Goal: Task Accomplishment & Management: Manage account settings

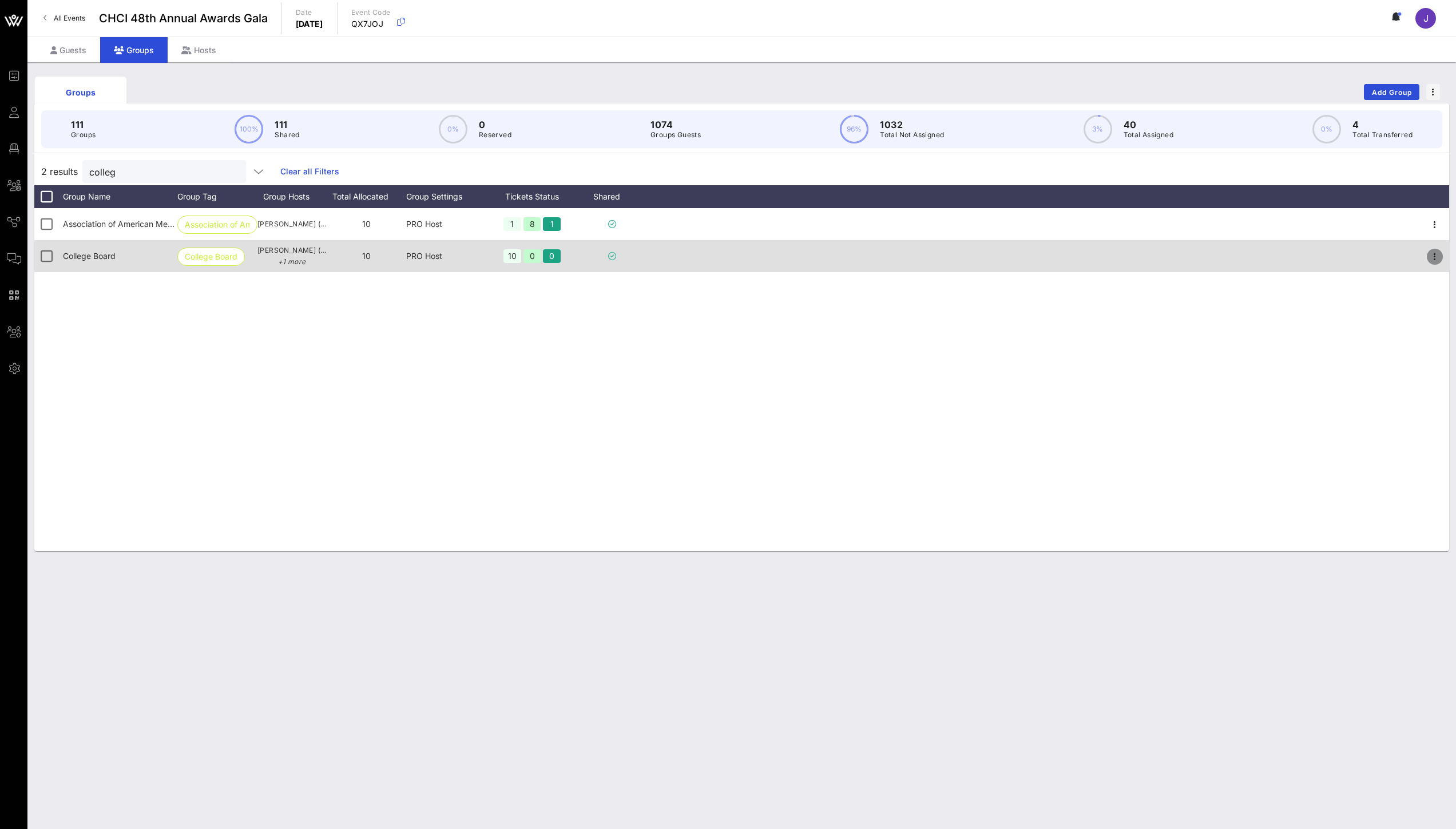
click at [1430, 257] on icon "button" at bounding box center [1434, 257] width 14 height 14
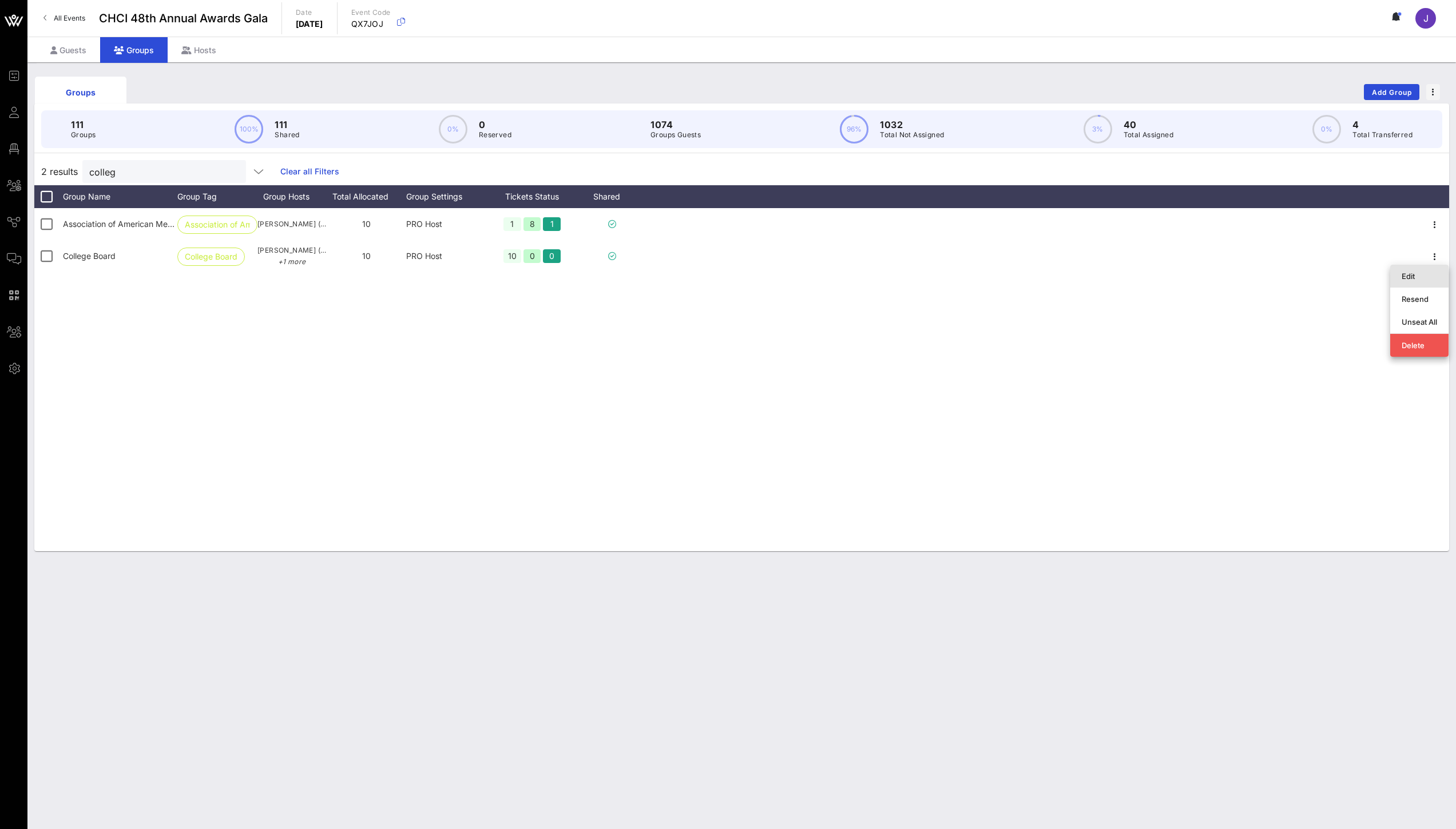
click at [1422, 276] on div "Edit" at bounding box center [1420, 276] width 35 height 9
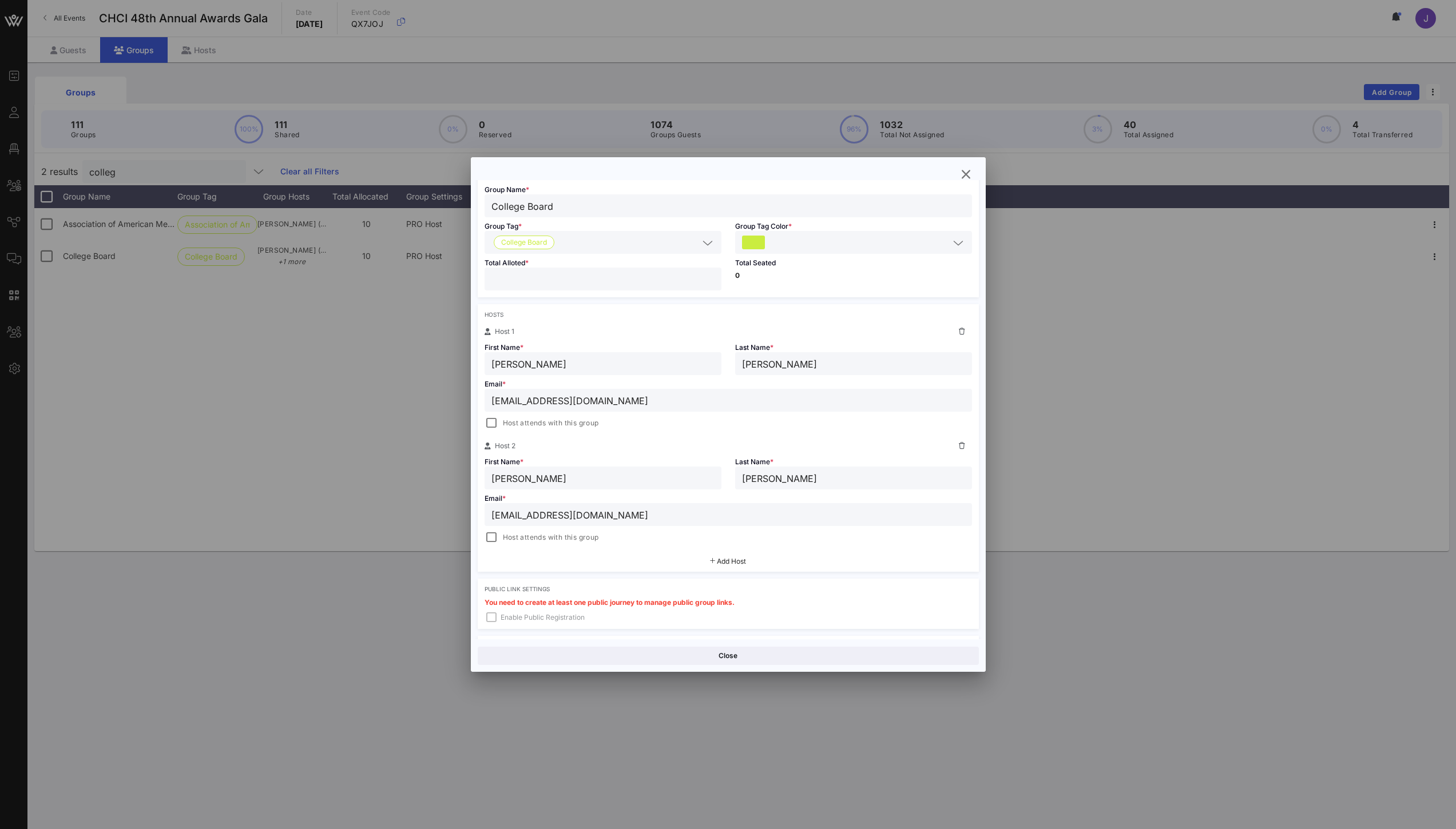
scroll to position [133, 0]
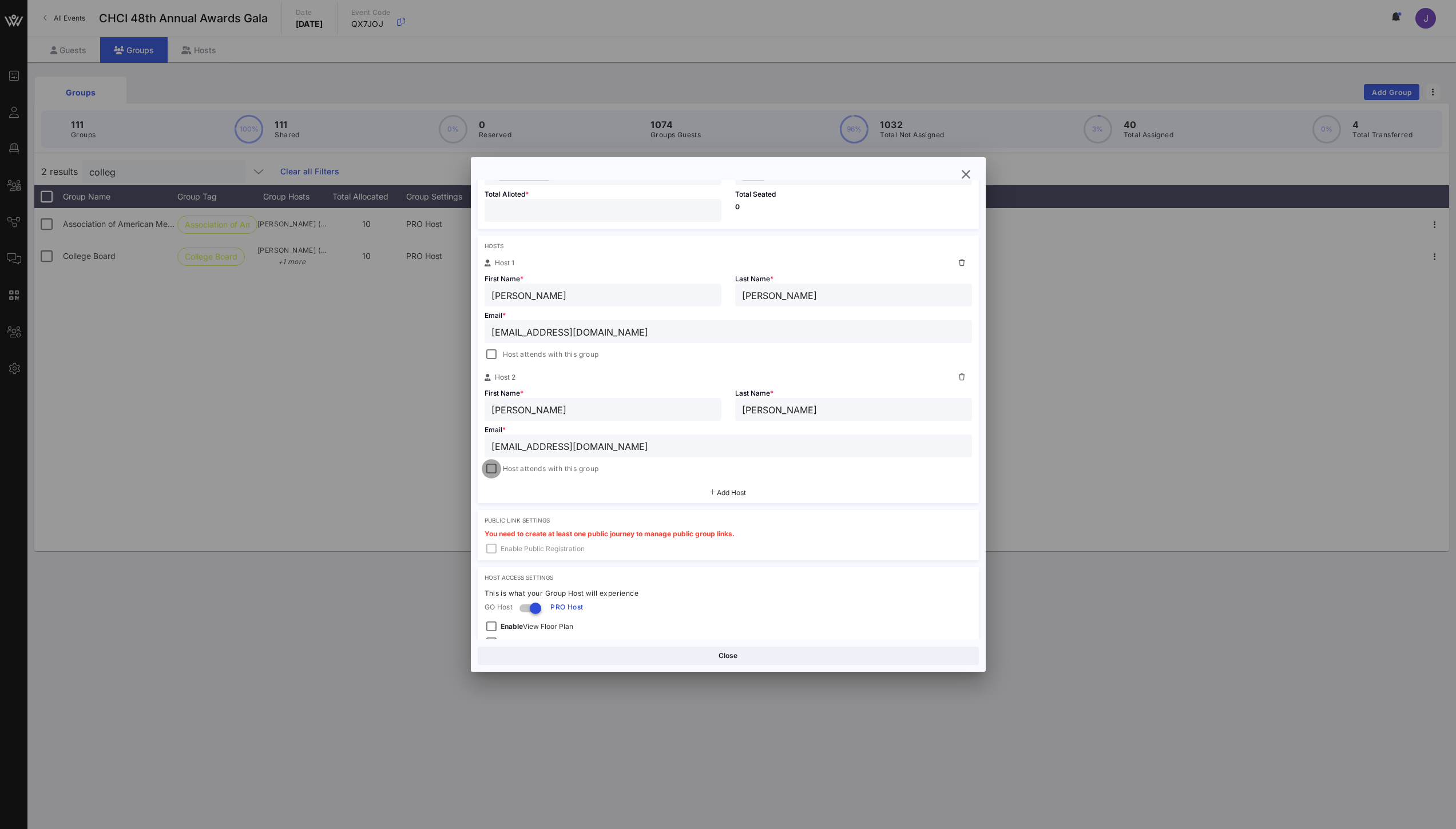
click at [493, 470] on div at bounding box center [492, 469] width 16 height 16
click at [786, 659] on button "Save" at bounding box center [855, 656] width 249 height 18
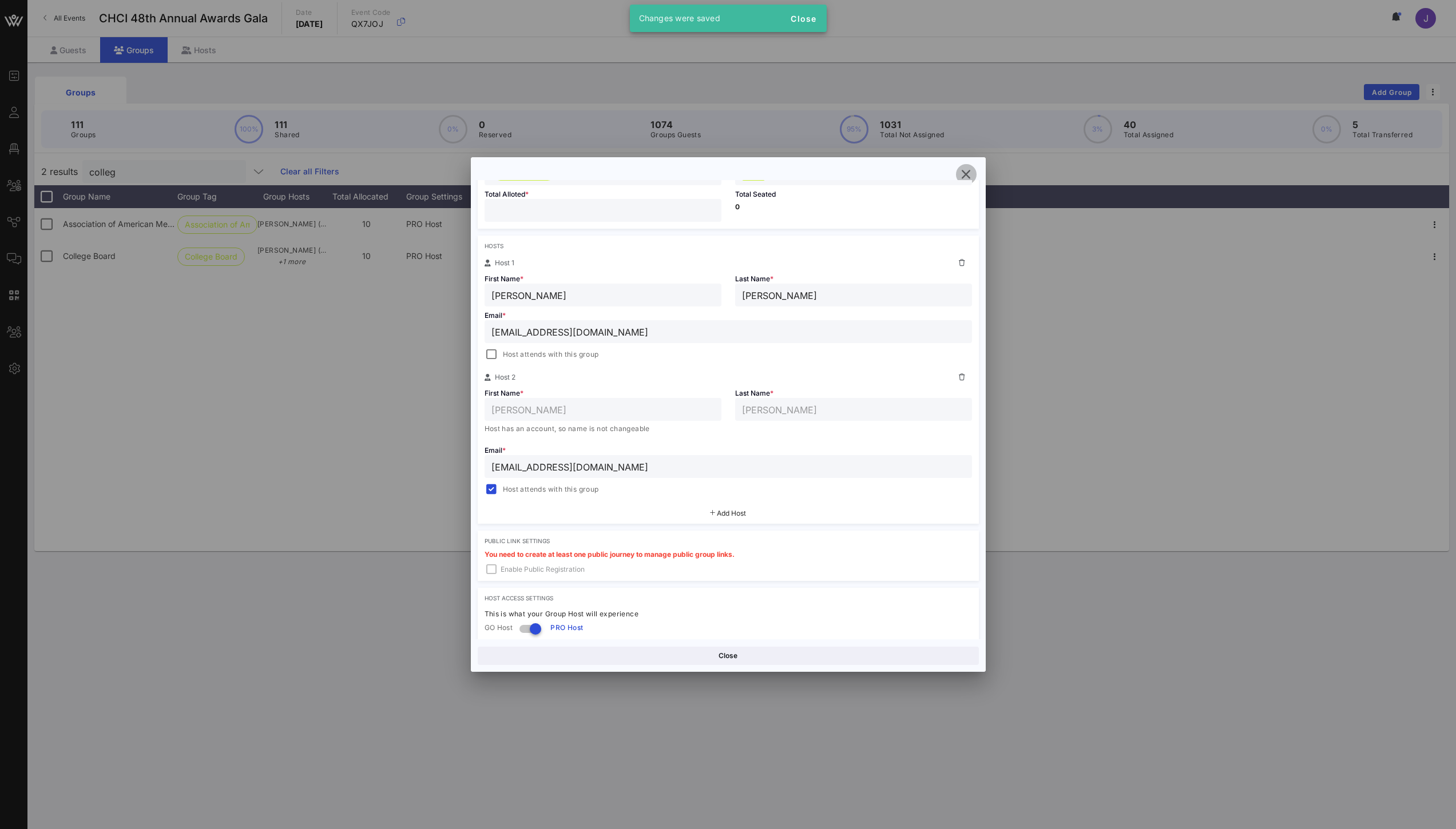
click at [965, 179] on icon "button" at bounding box center [966, 174] width 14 height 14
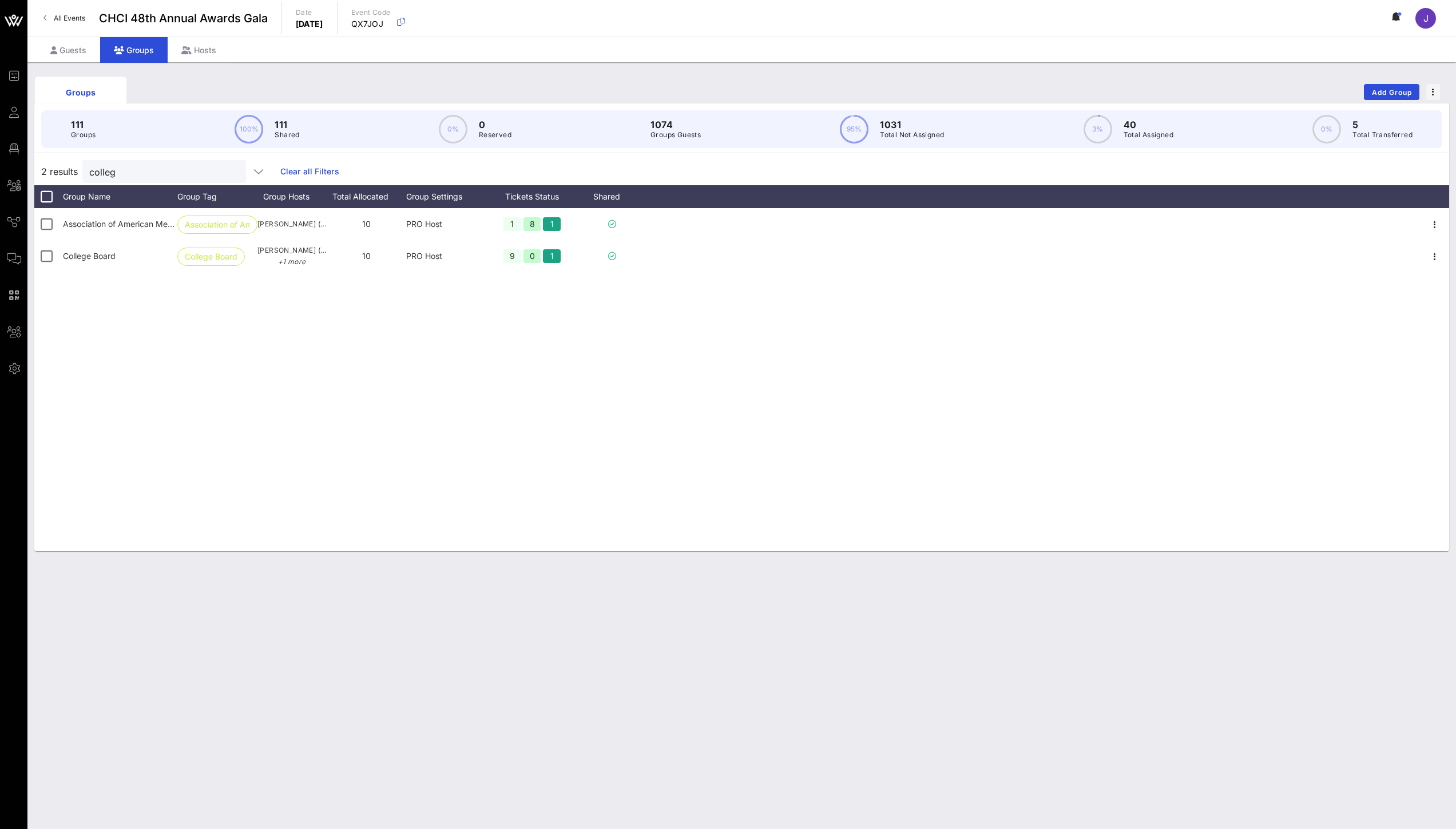
click at [398, 496] on div "Association of American Medical Colleges (AAMC) Association of Am… [PERSON_NAME…" at bounding box center [742, 380] width 1415 height 343
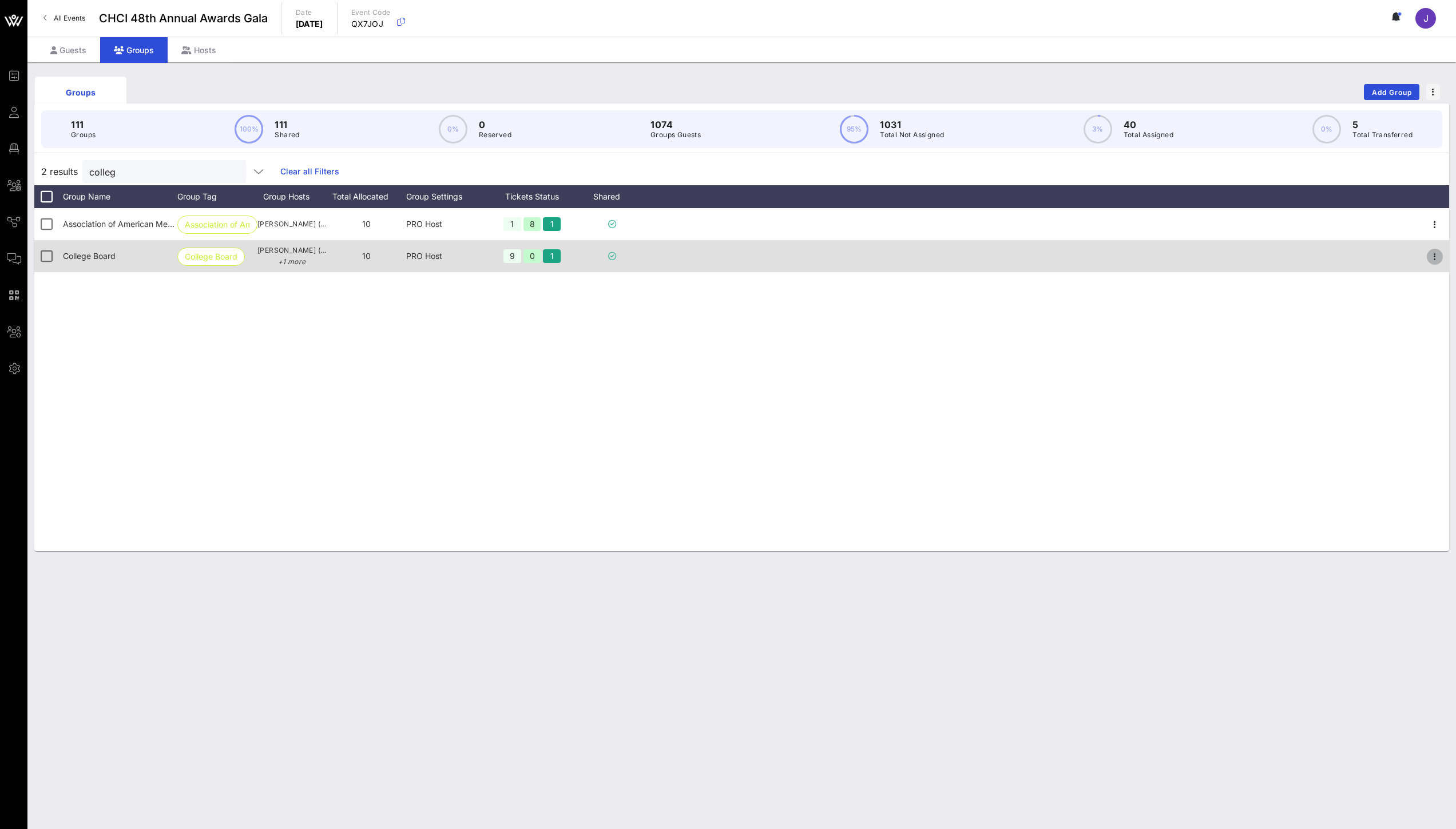
click at [1435, 257] on icon "button" at bounding box center [1434, 257] width 14 height 14
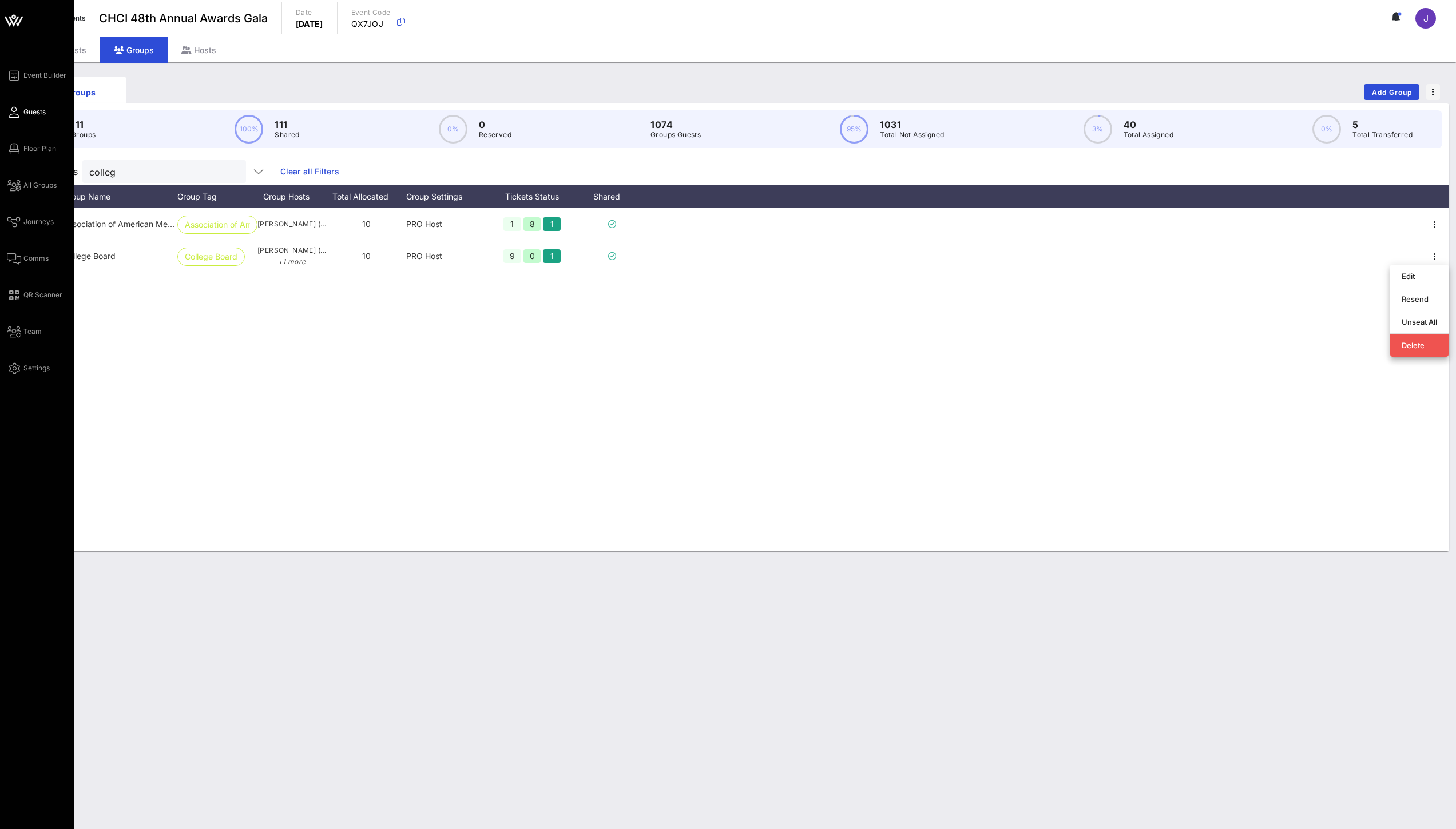
click at [14, 111] on icon at bounding box center [14, 112] width 14 height 2
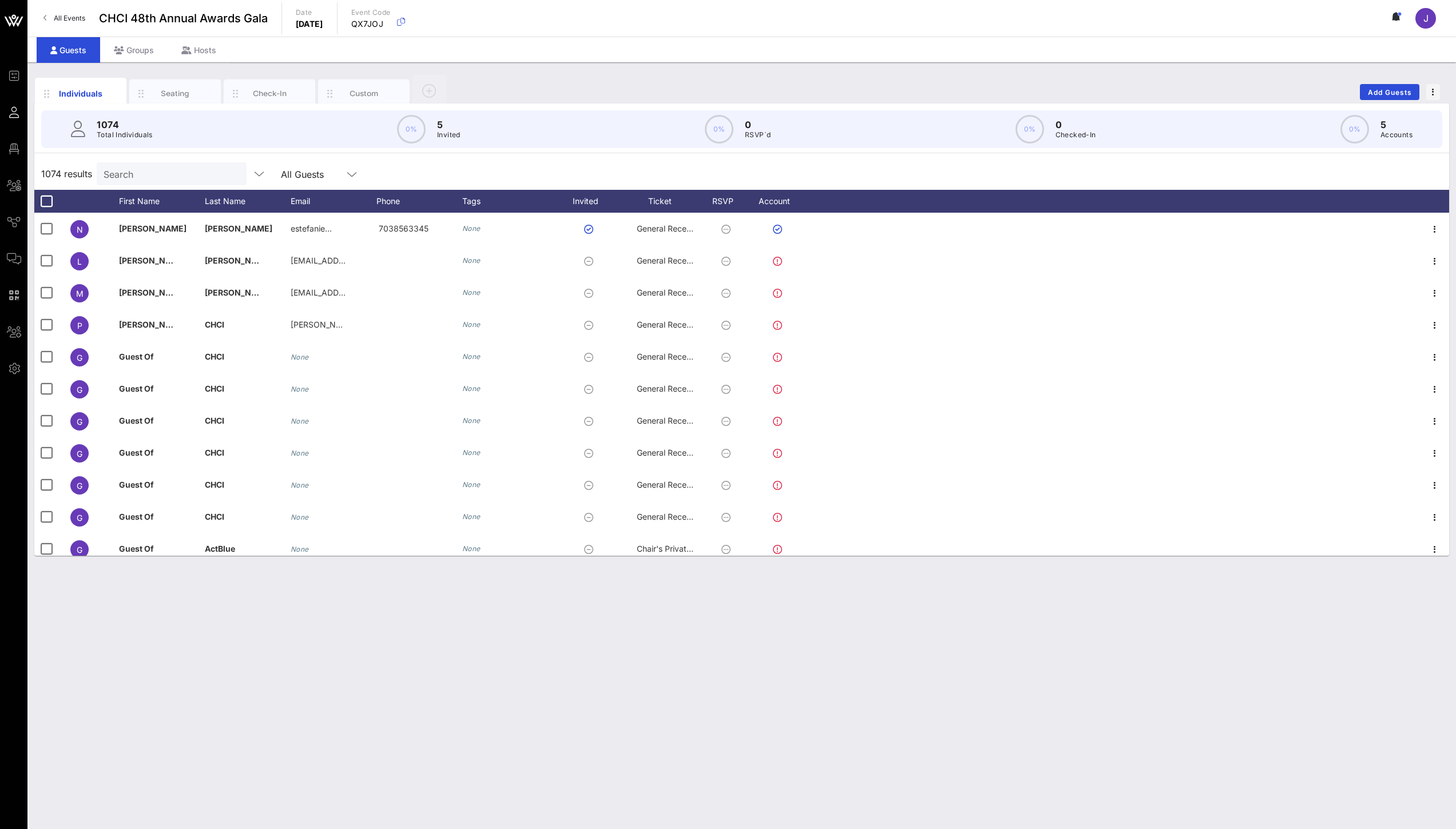
click at [152, 180] on input "Search" at bounding box center [170, 174] width 134 height 15
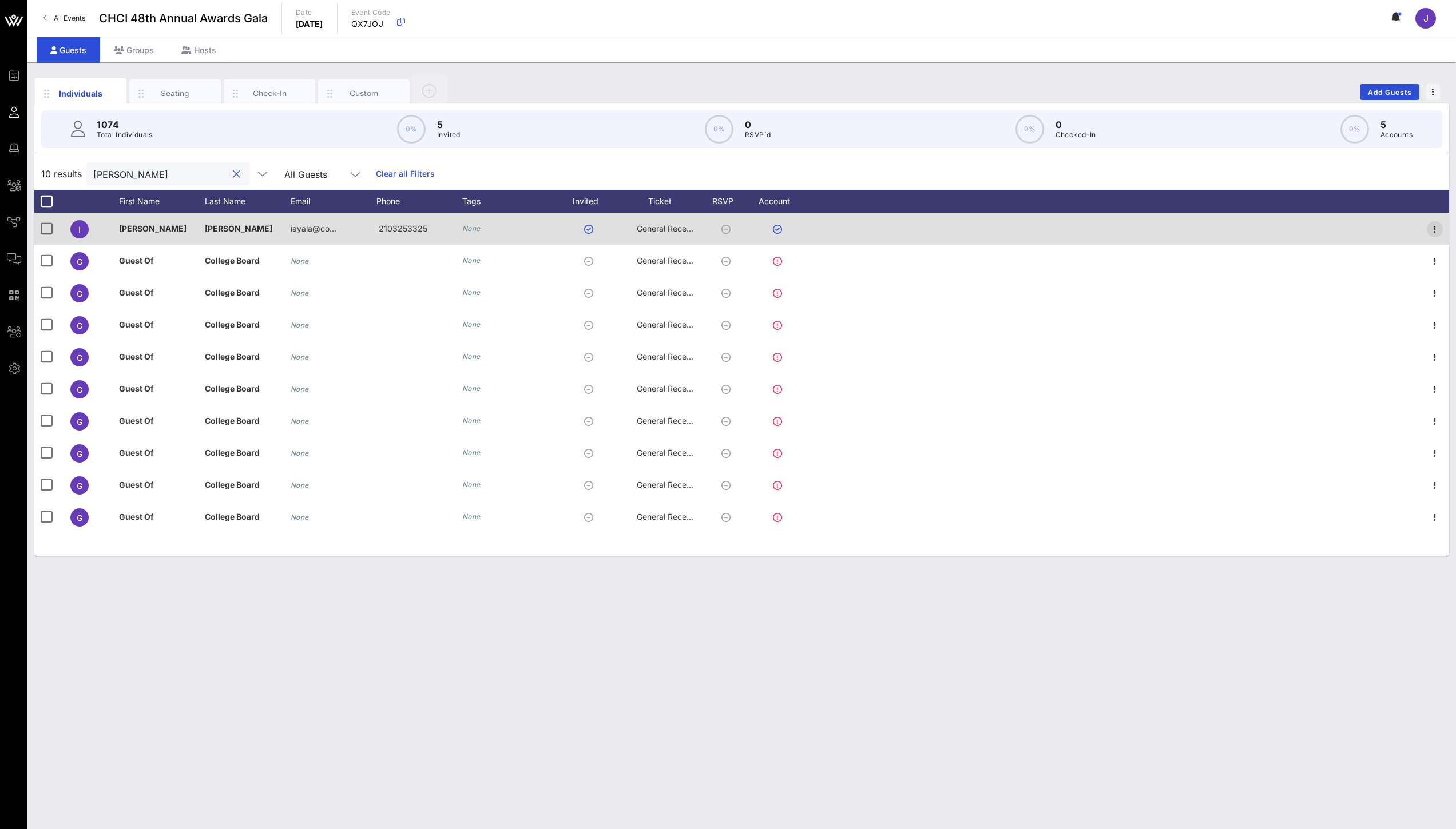
type input "[PERSON_NAME]"
click at [1437, 230] on icon "button" at bounding box center [1434, 228] width 14 height 14
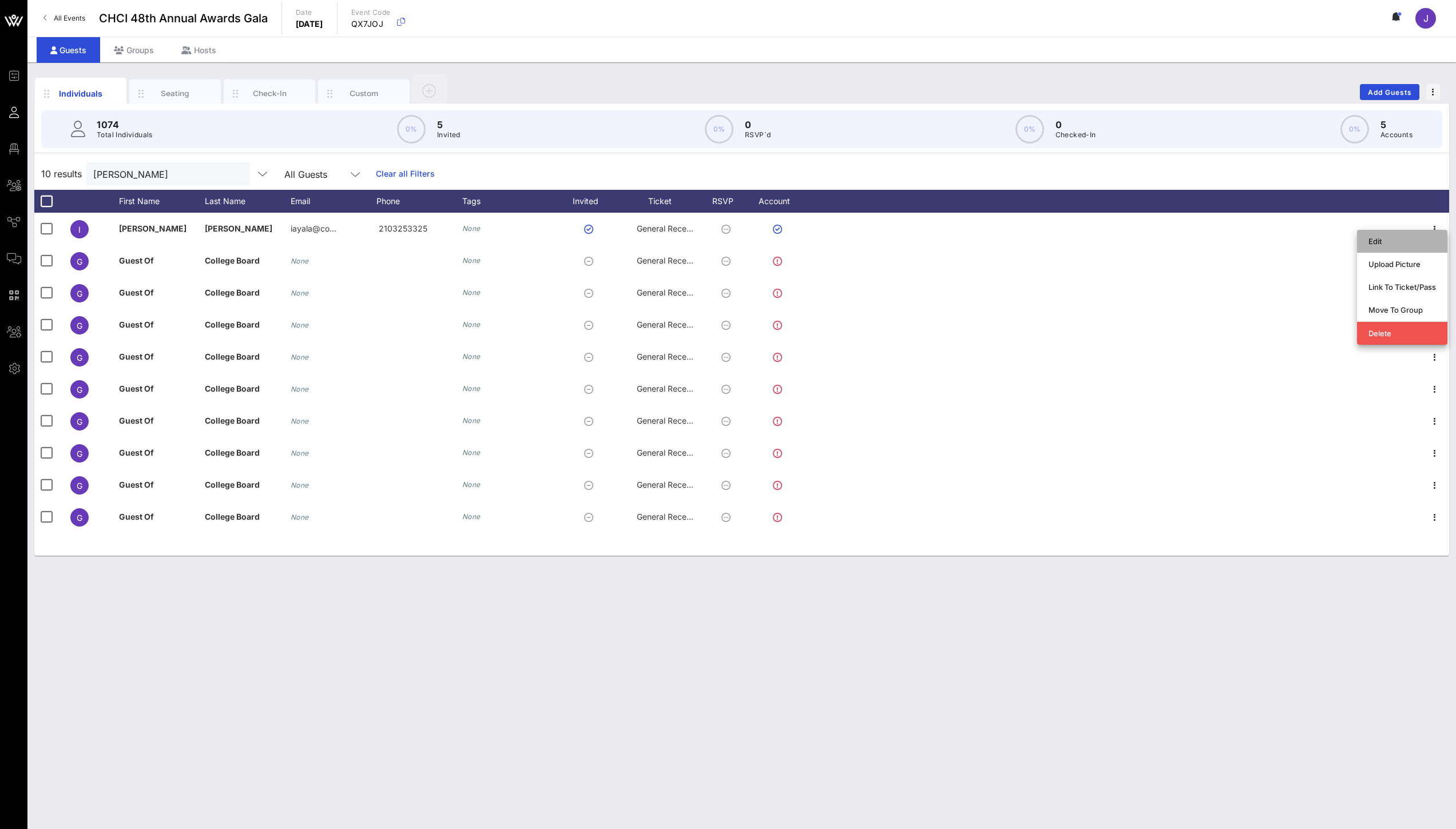
click at [1426, 245] on div "Edit" at bounding box center [1402, 241] width 67 height 9
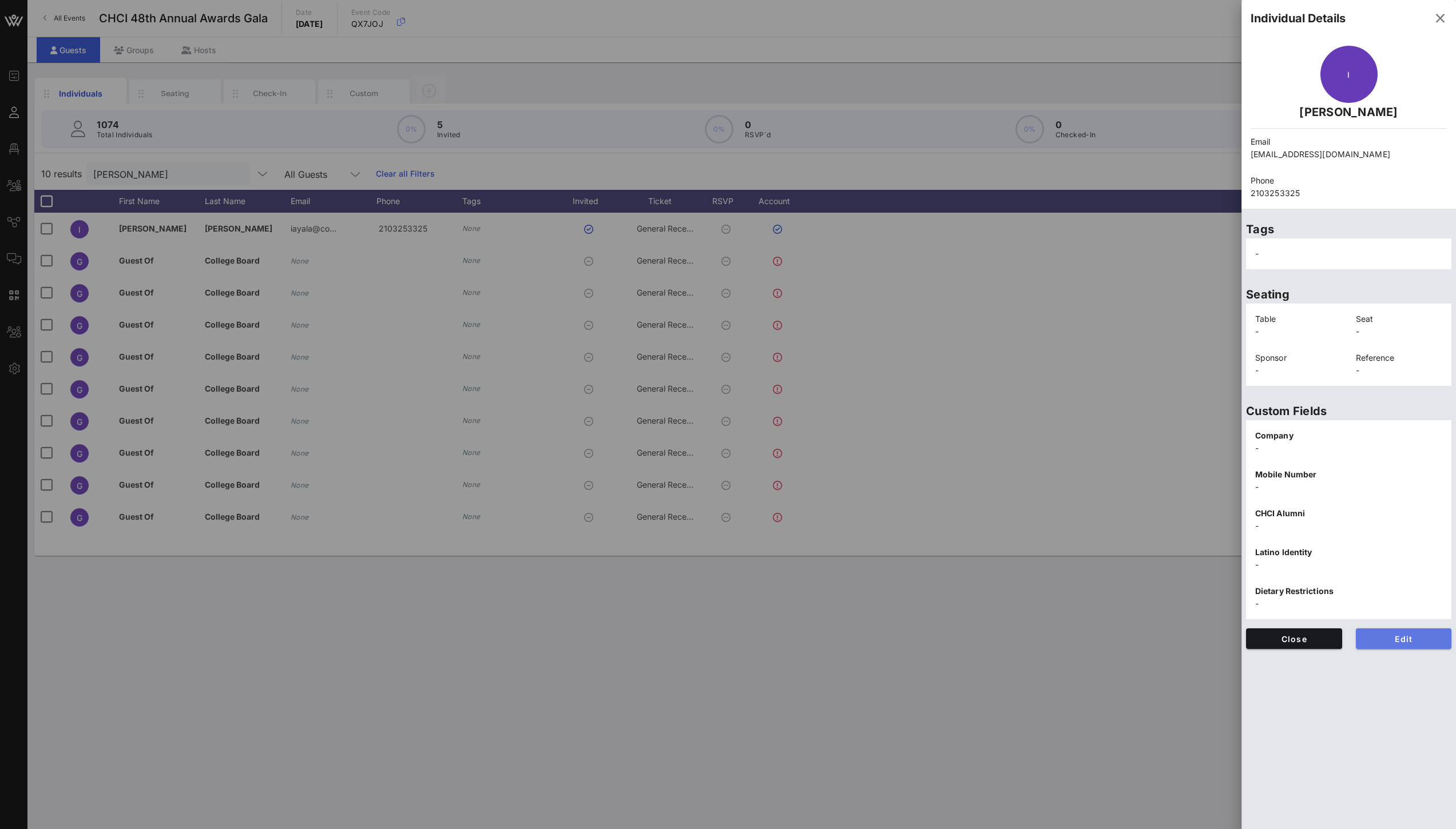
click at [1404, 641] on span "Edit" at bounding box center [1404, 639] width 78 height 10
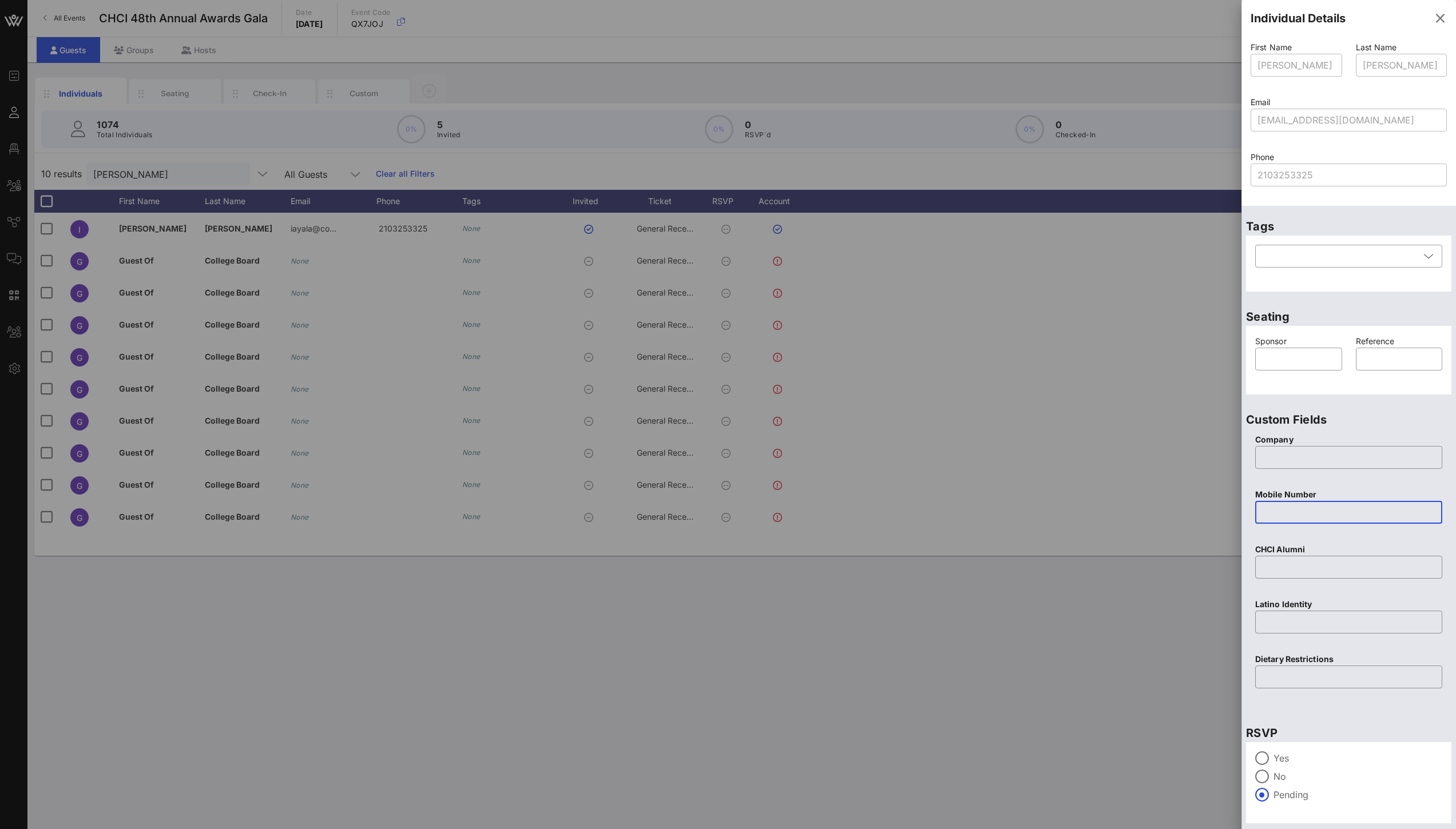
click at [1314, 506] on input "text" at bounding box center [1349, 512] width 173 height 18
paste input "210.325.3325"
click at [1283, 512] on input "210.325.3325" at bounding box center [1349, 512] width 173 height 18
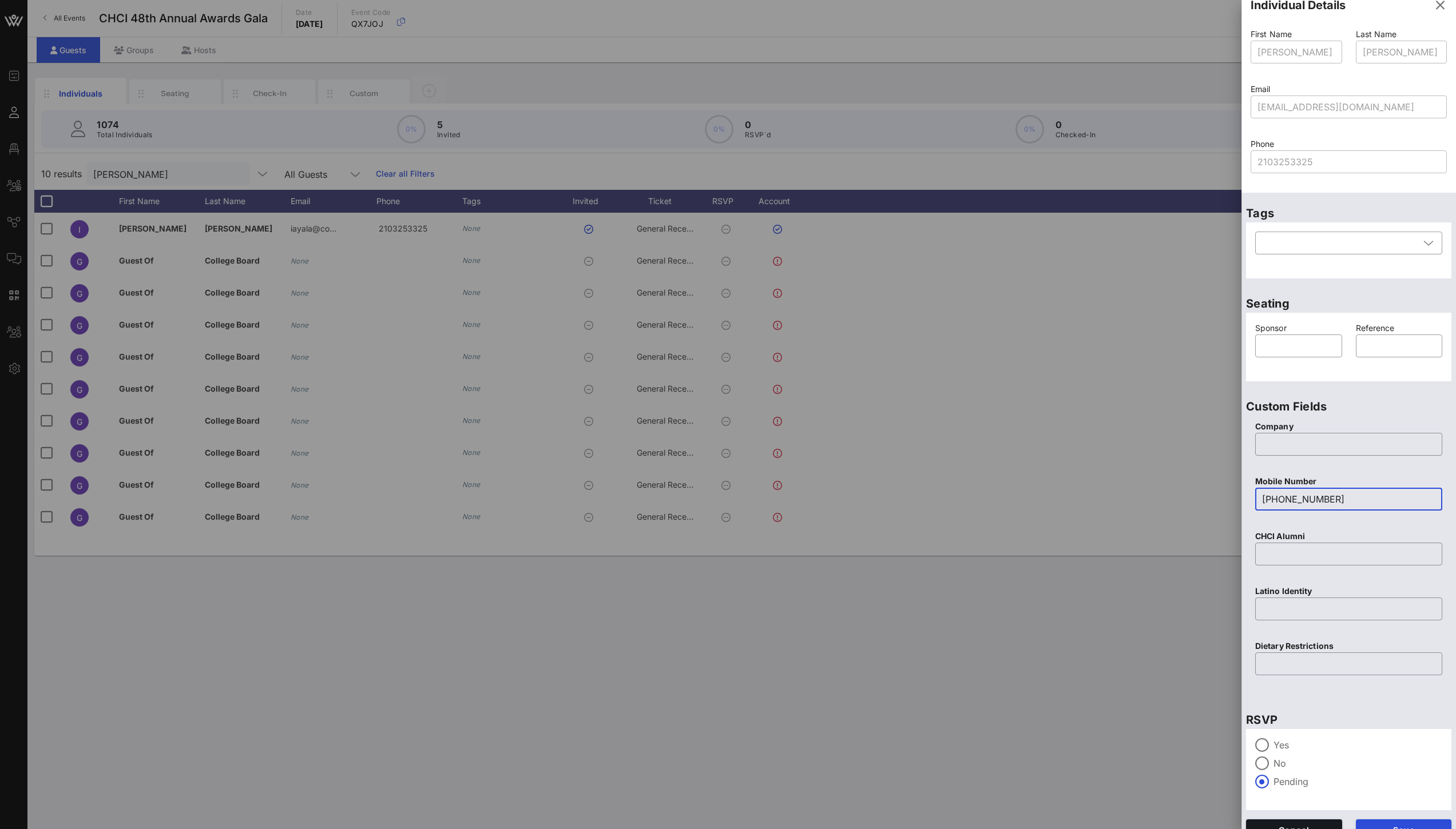
scroll to position [30, 0]
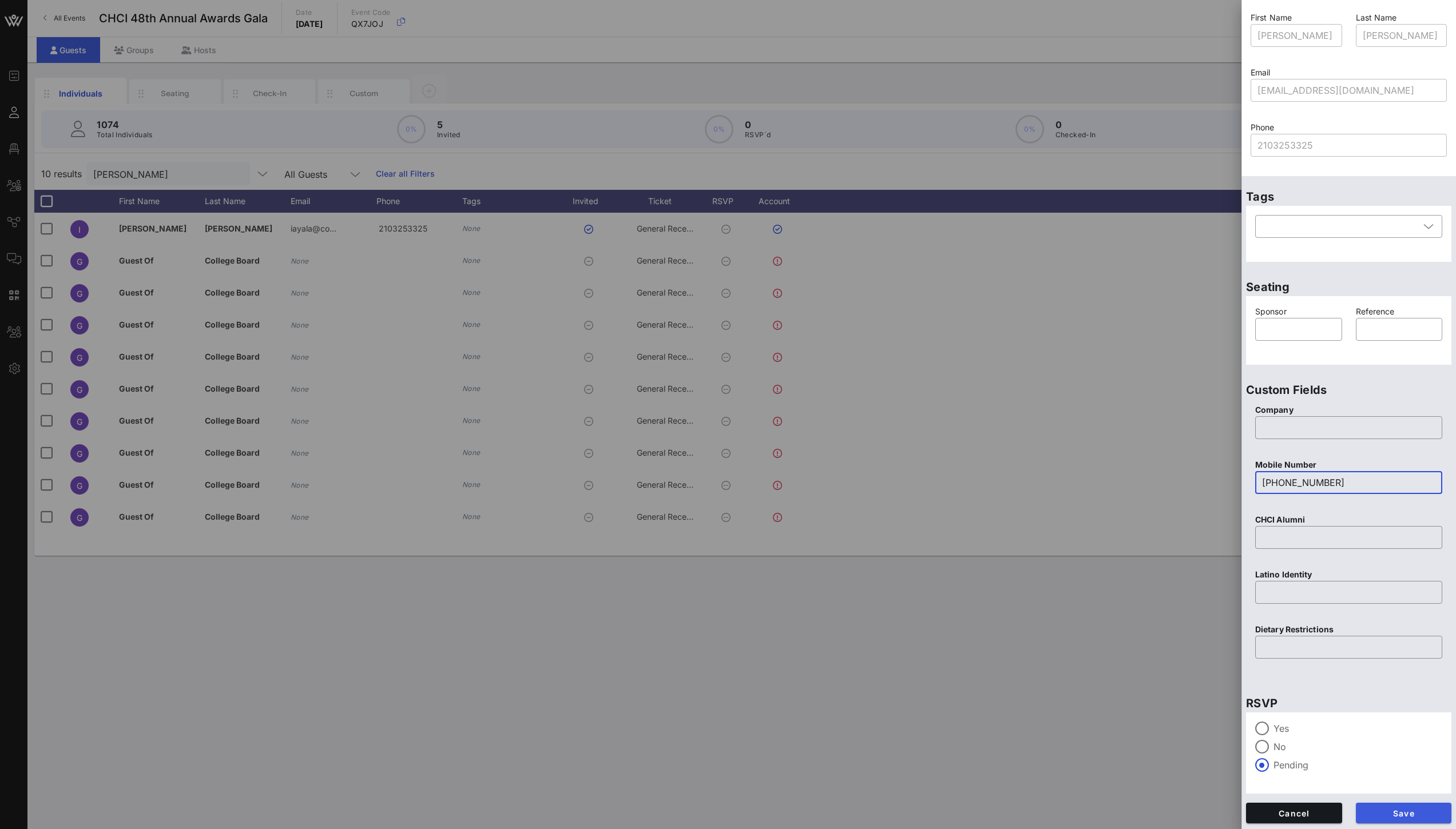
type input "[PHONE_NUMBER]"
click at [1396, 815] on span "Save" at bounding box center [1404, 814] width 78 height 10
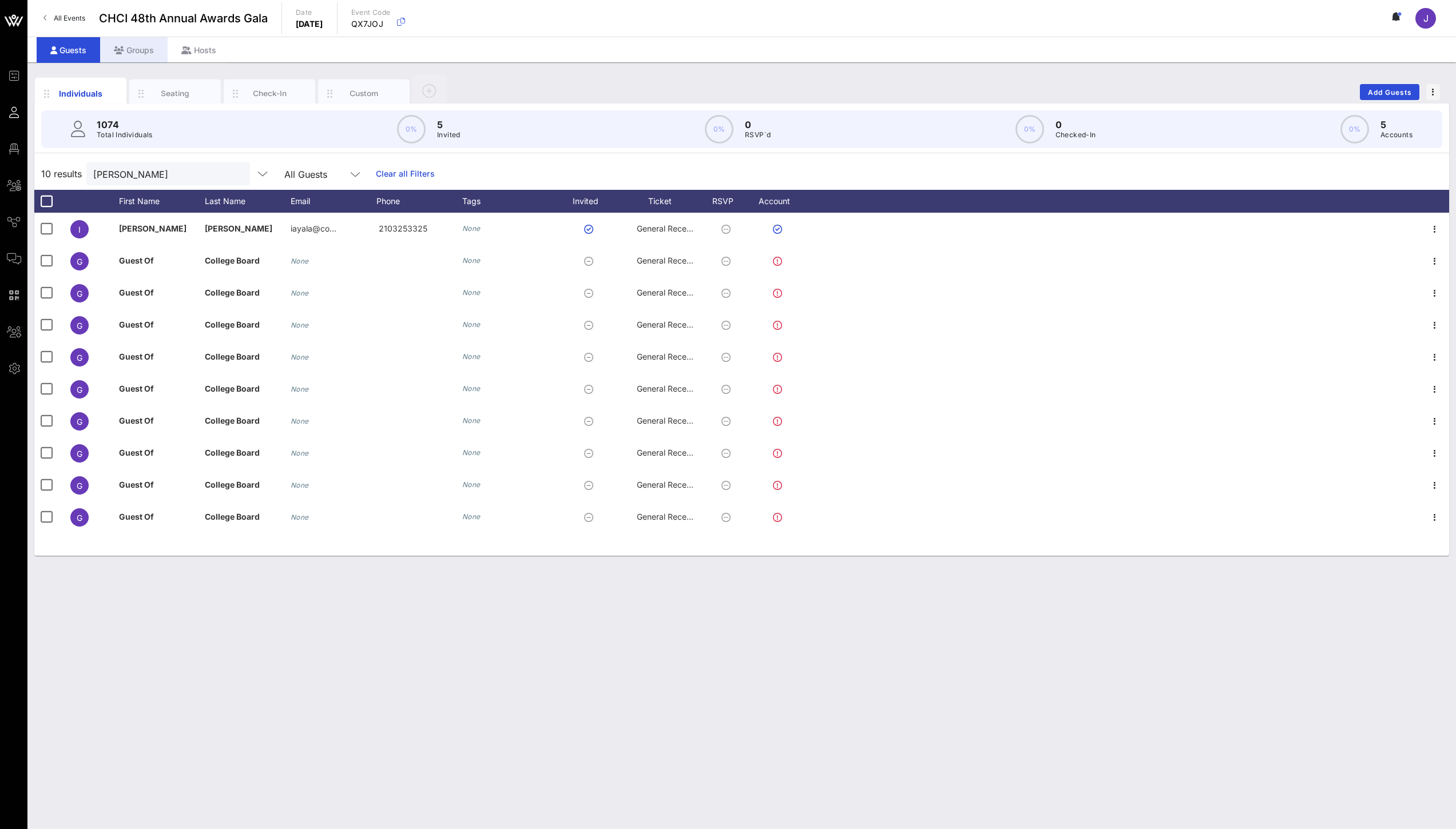
click at [138, 55] on div "Groups" at bounding box center [134, 50] width 67 height 26
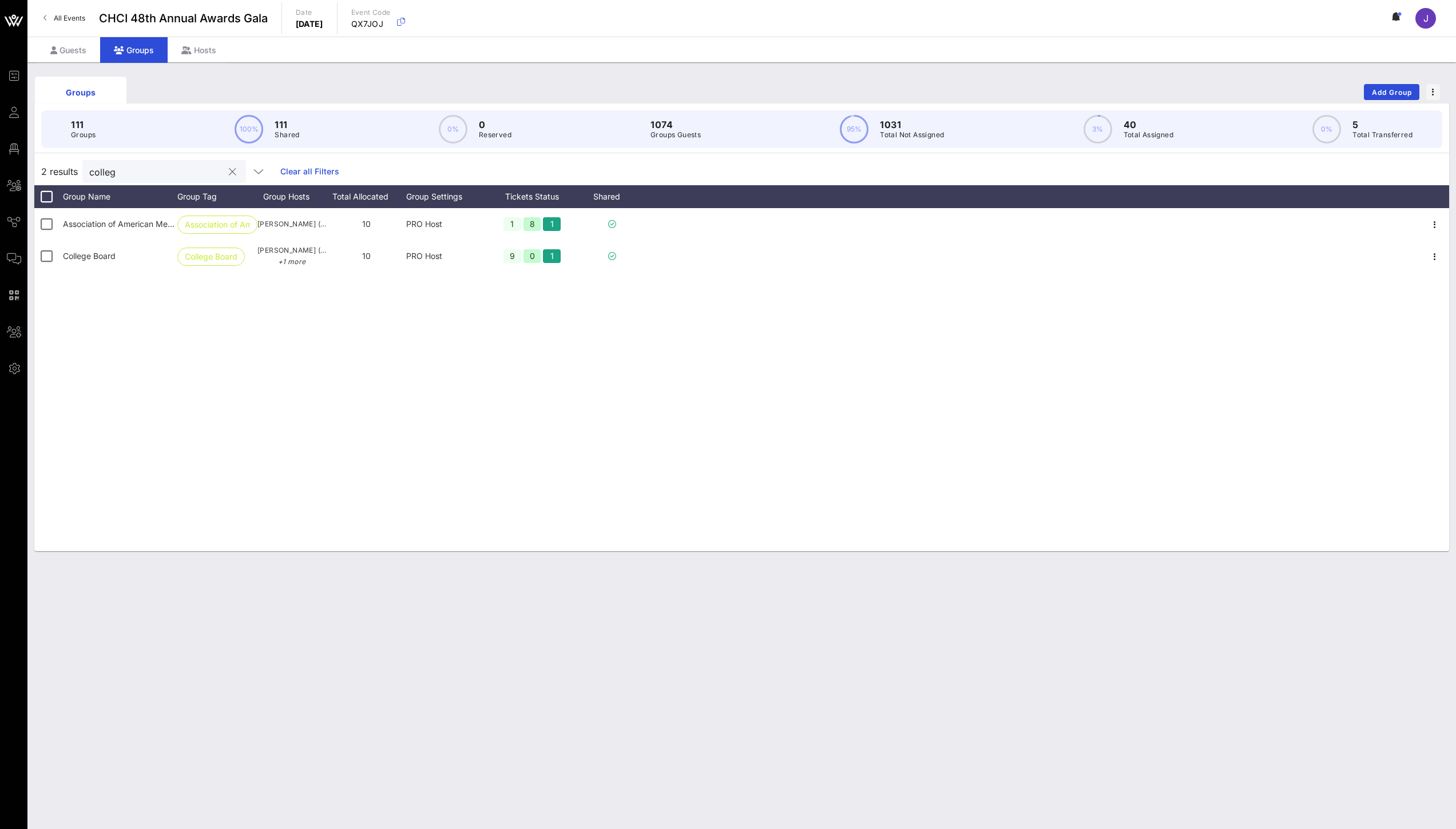
click at [113, 176] on input "colleg" at bounding box center [156, 172] width 134 height 15
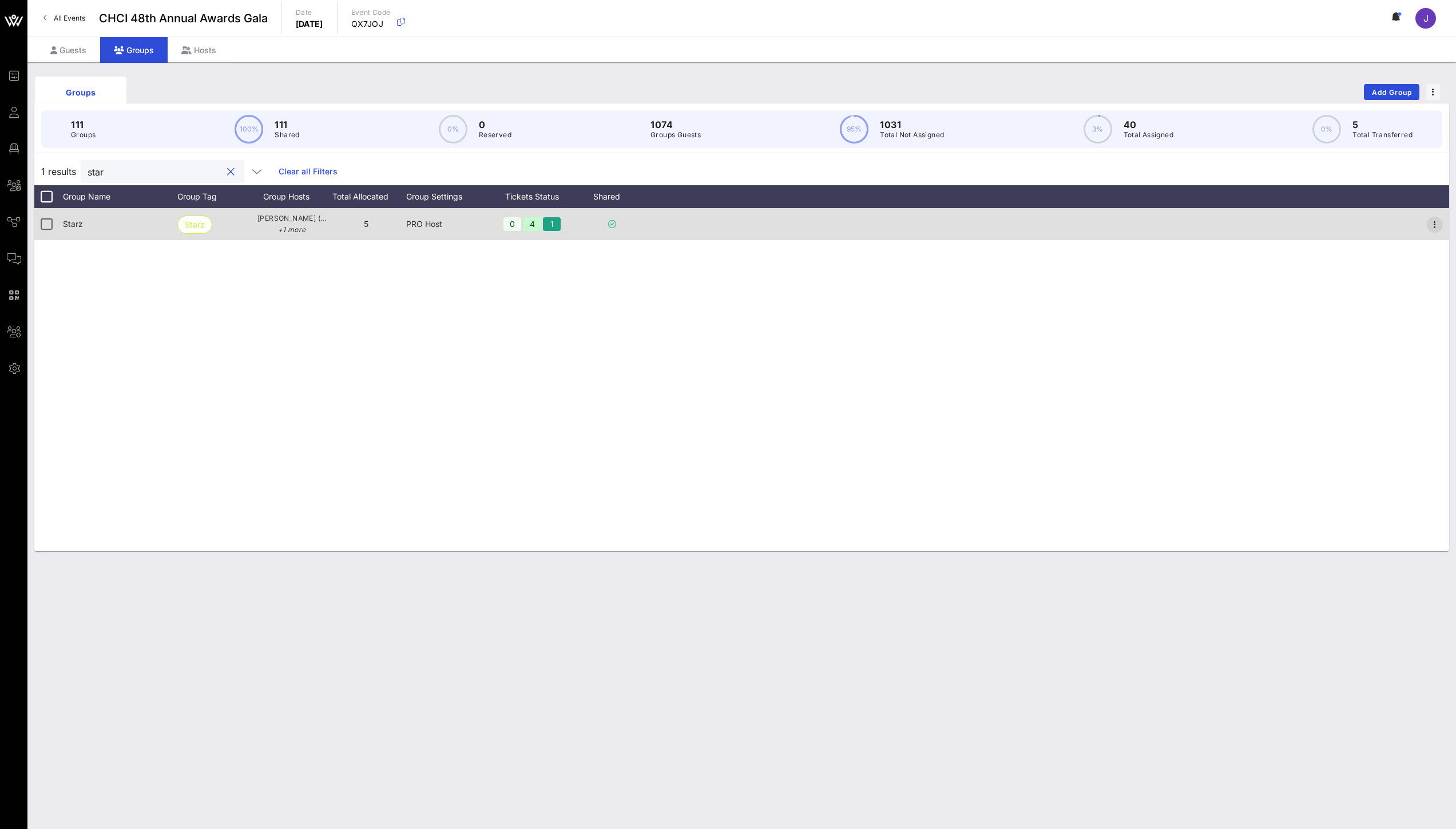
type input "star"
click at [1434, 224] on icon "button" at bounding box center [1434, 224] width 14 height 14
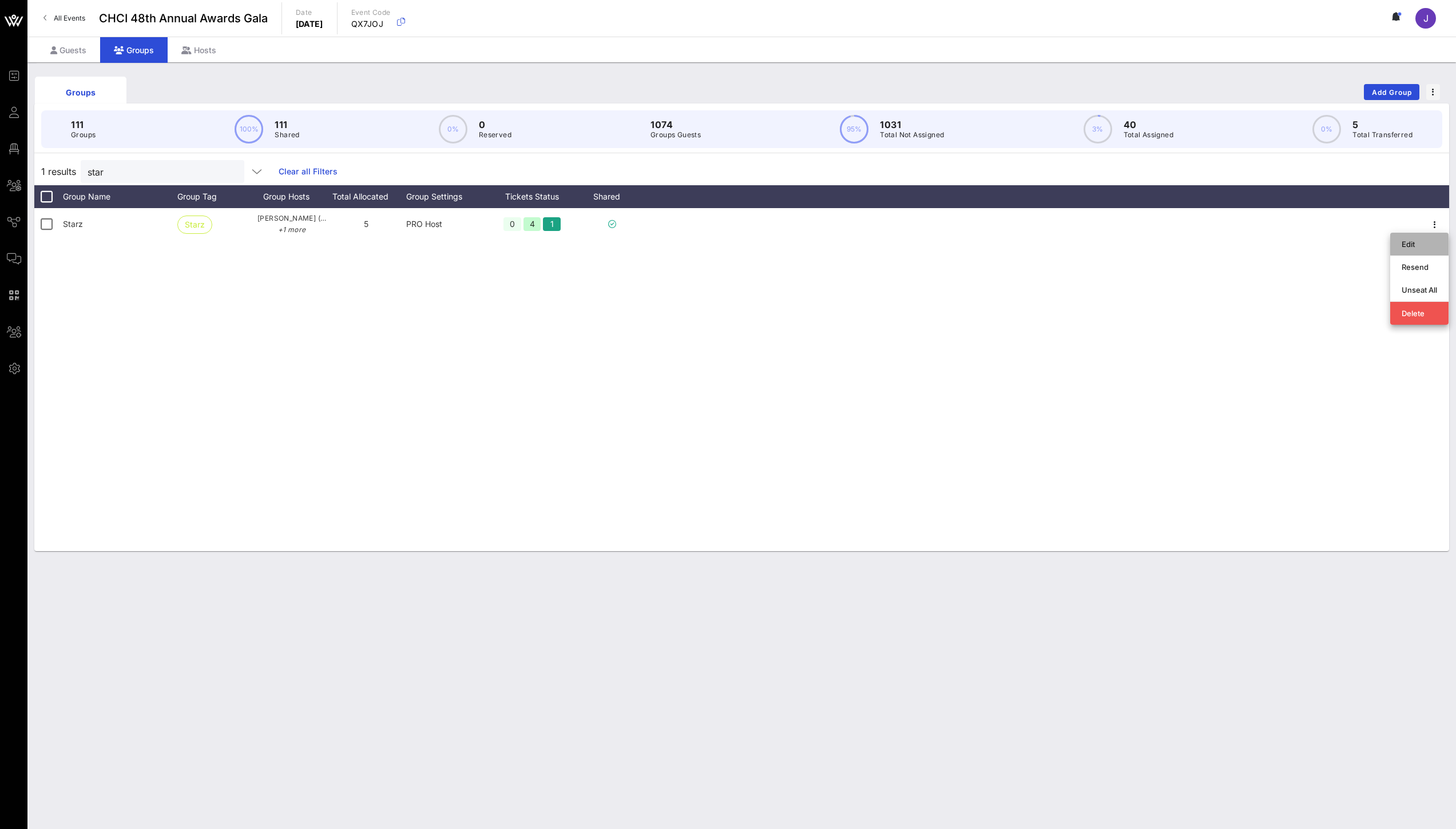
click at [1425, 240] on div "Edit" at bounding box center [1420, 244] width 35 height 9
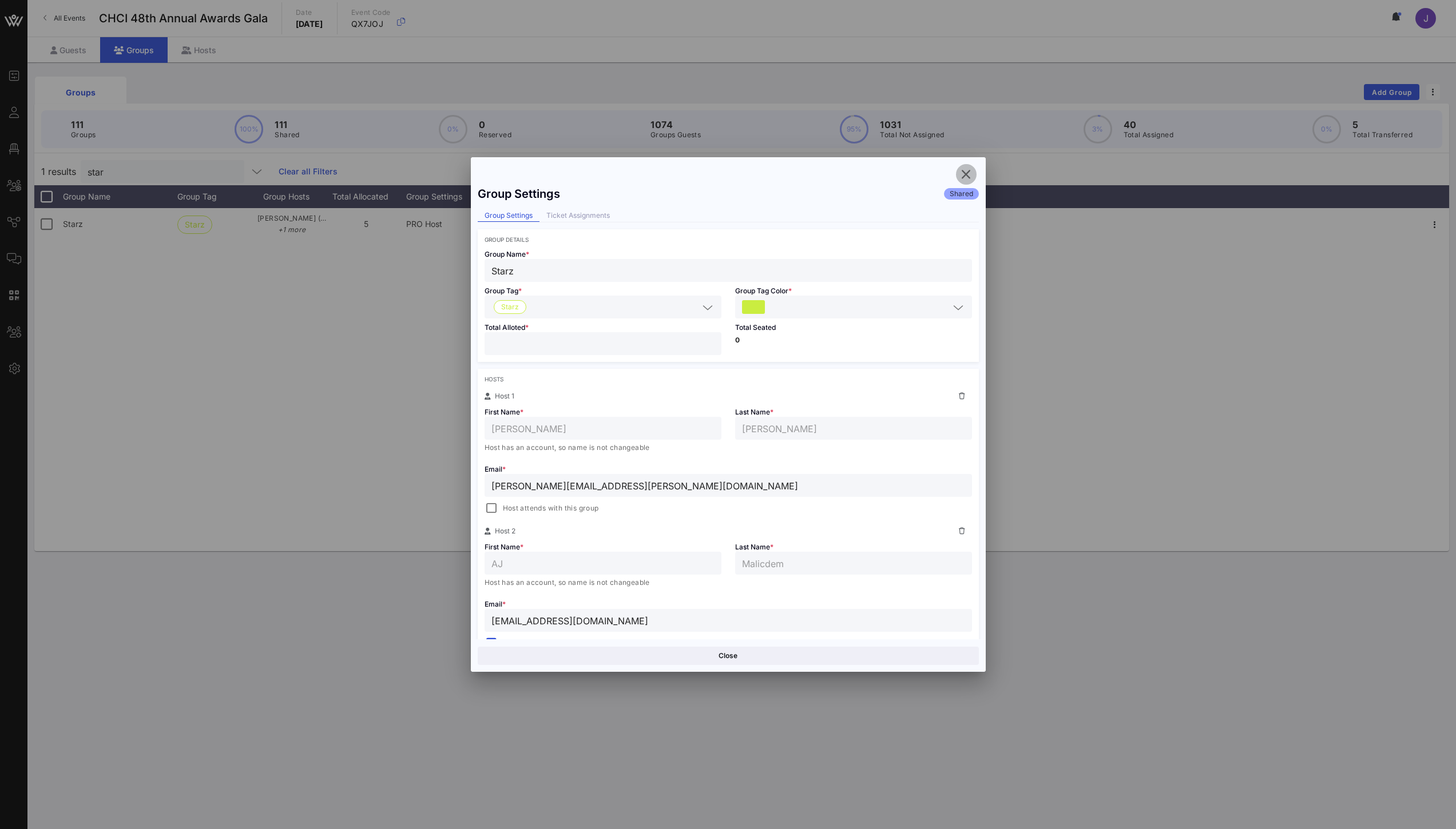
click at [969, 178] on icon "button" at bounding box center [966, 174] width 14 height 14
